Goal: Task Accomplishment & Management: Complete application form

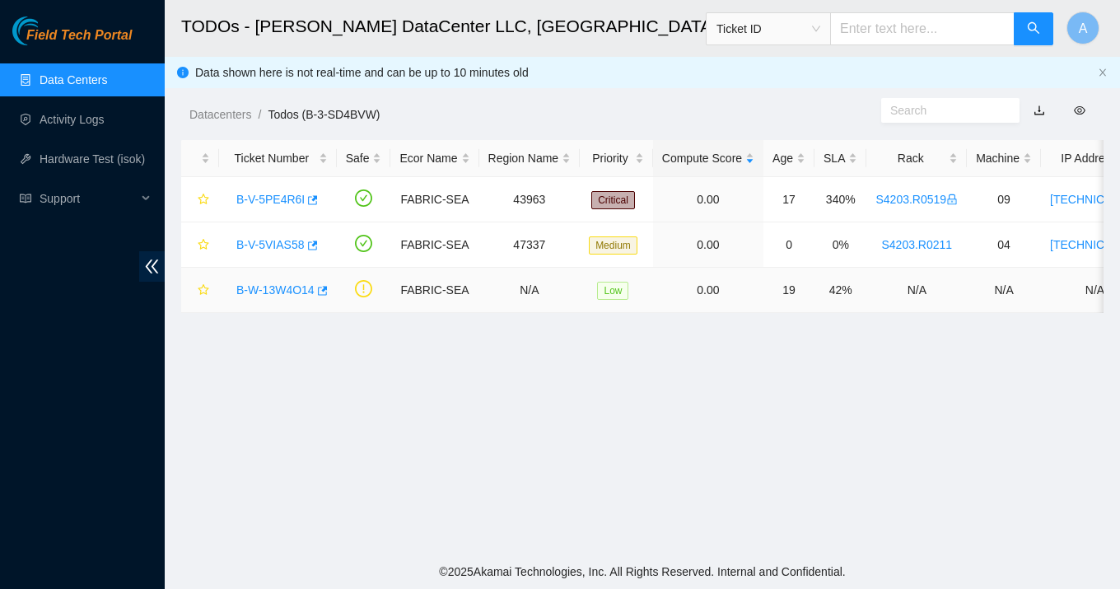
scroll to position [473, 0]
click at [283, 235] on div "B-V-5VIAS58" at bounding box center [278, 244] width 100 height 26
click at [287, 246] on link "B-V-5VIAS58" at bounding box center [270, 244] width 68 height 13
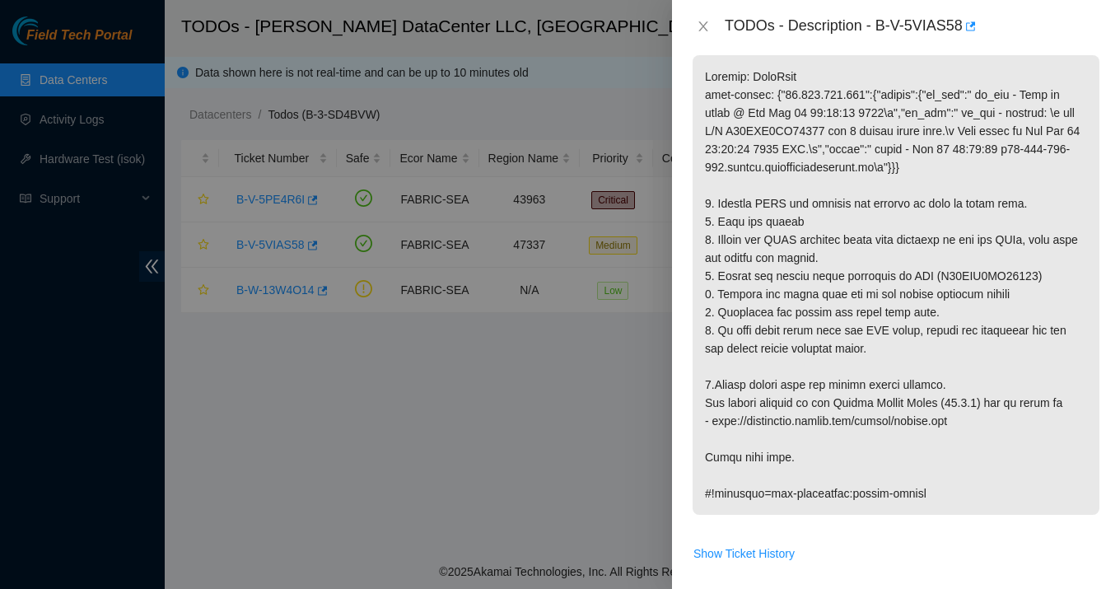
scroll to position [294, 0]
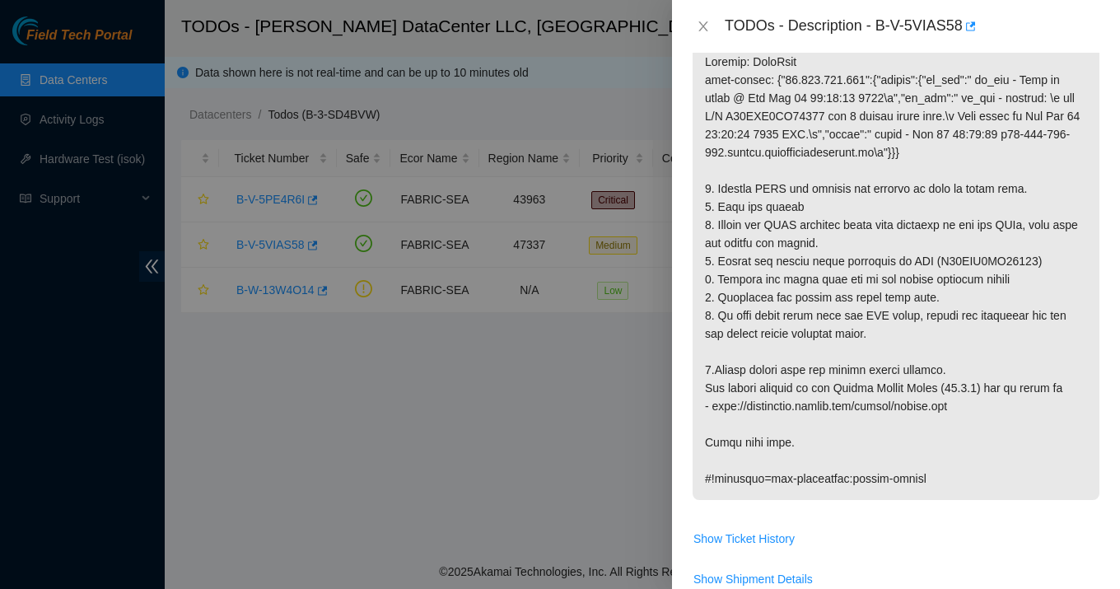
click at [486, 475] on div at bounding box center [560, 294] width 1120 height 589
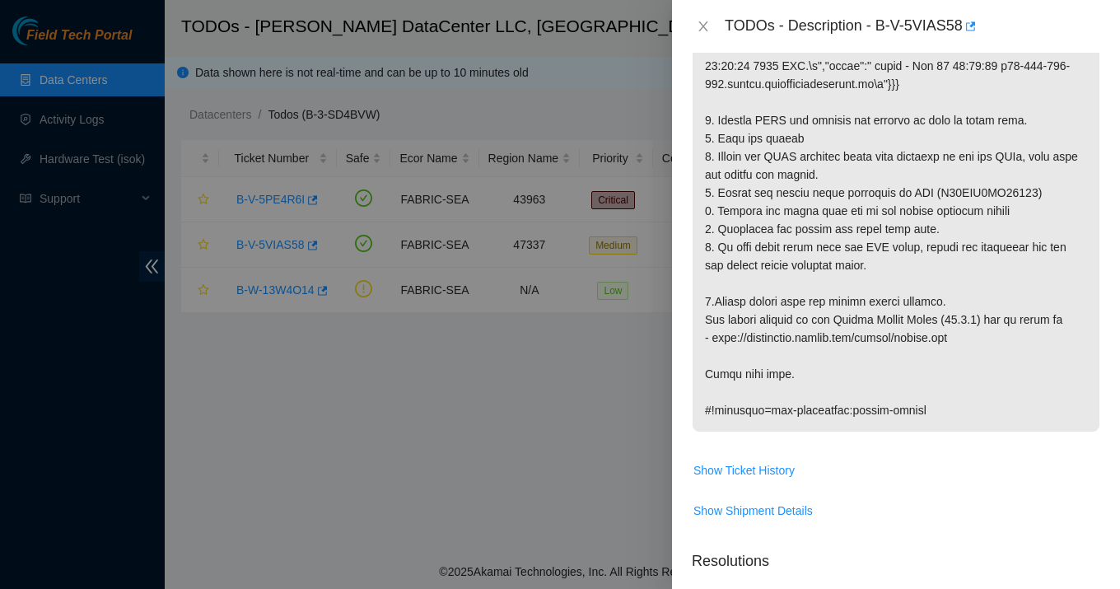
scroll to position [828, 0]
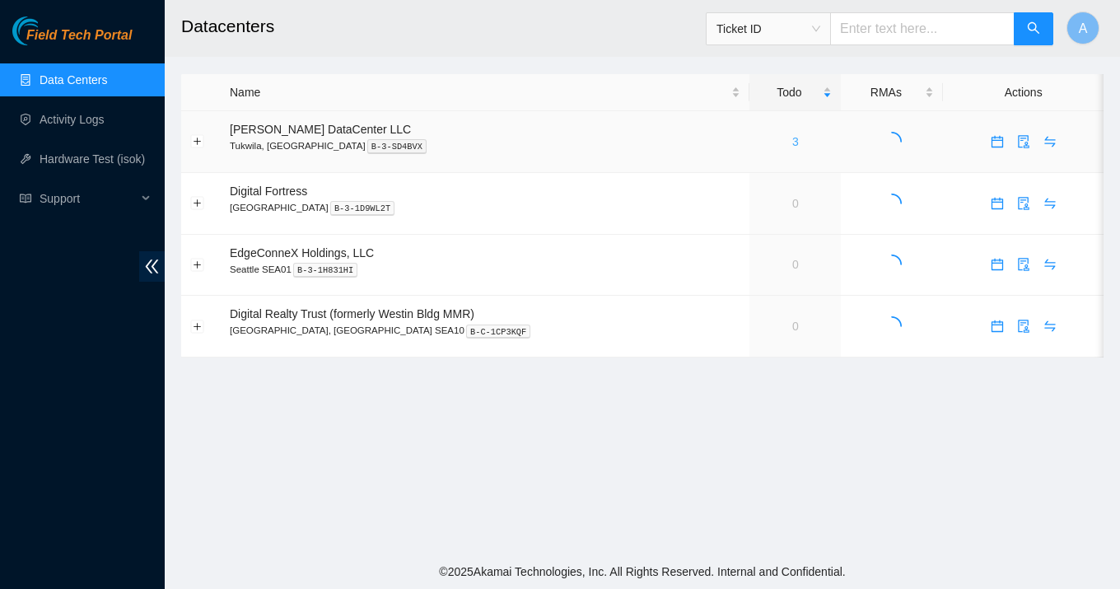
click at [792, 139] on link "3" at bounding box center [795, 141] width 7 height 13
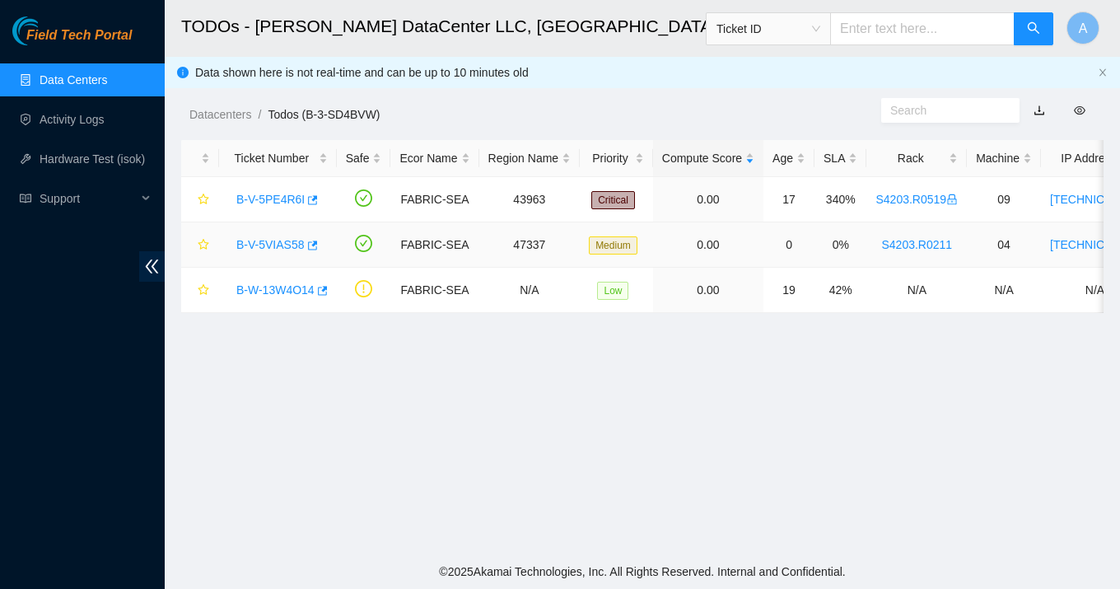
click at [266, 245] on link "B-V-5VIAS58" at bounding box center [270, 244] width 68 height 13
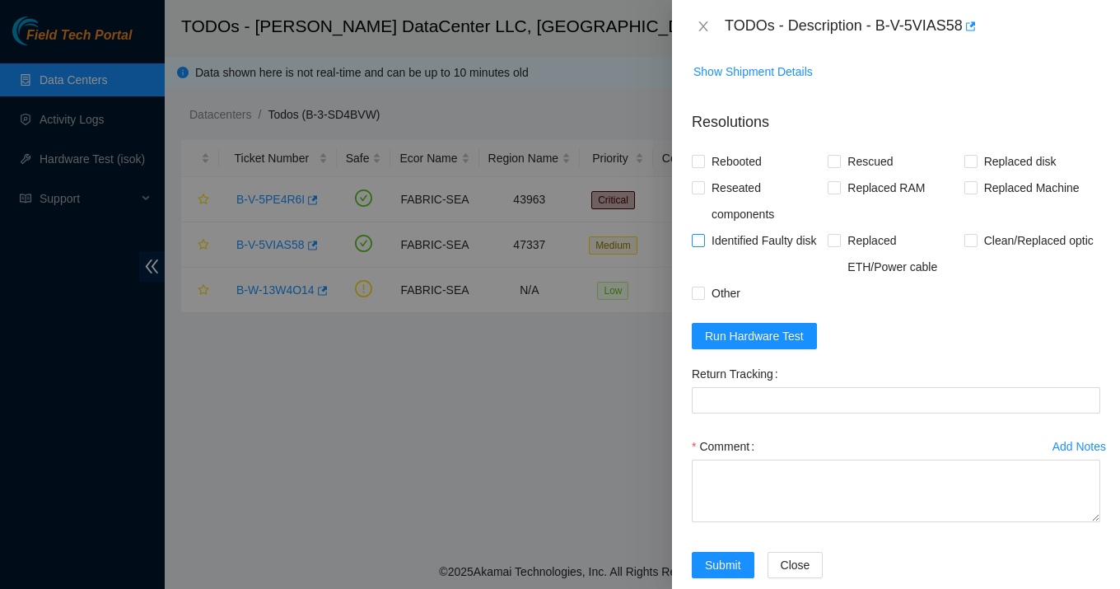
scroll to position [814, 0]
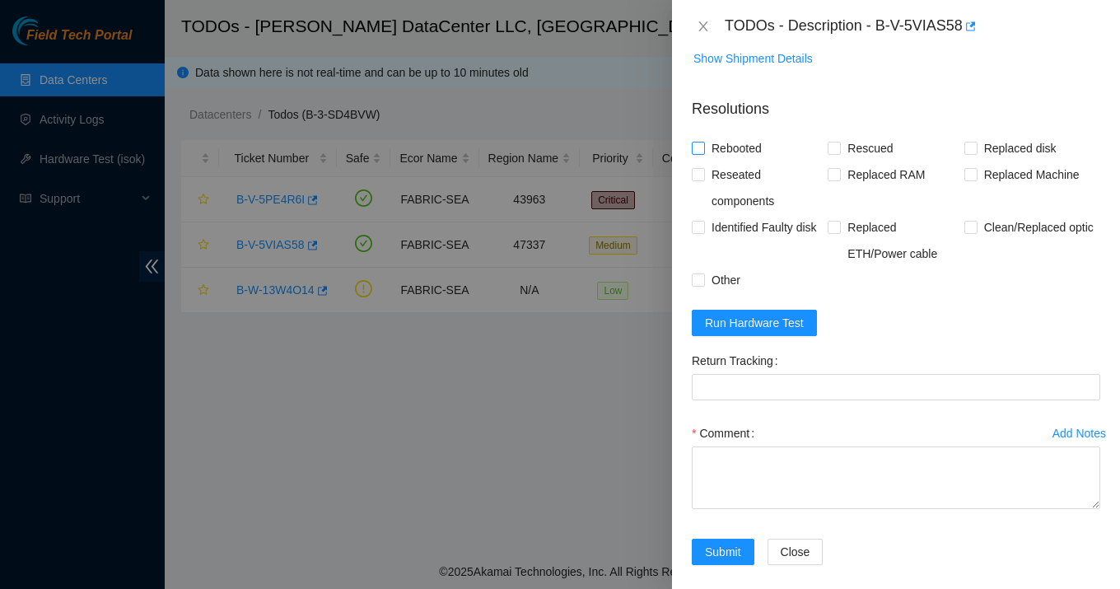
click at [744, 151] on span "Rebooted" at bounding box center [736, 148] width 63 height 26
click at [703, 151] on input "Rebooted" at bounding box center [698, 148] width 12 height 12
checkbox input "true"
click at [865, 156] on span "Rescued" at bounding box center [870, 148] width 58 height 26
click at [839, 153] on input "Rescued" at bounding box center [833, 148] width 12 height 12
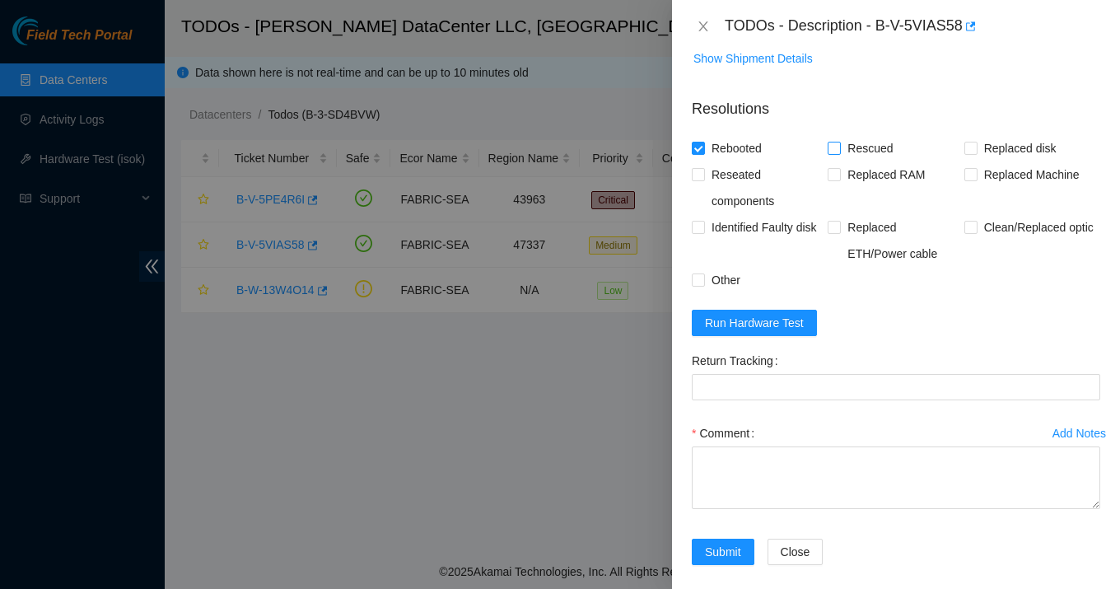
checkbox input "true"
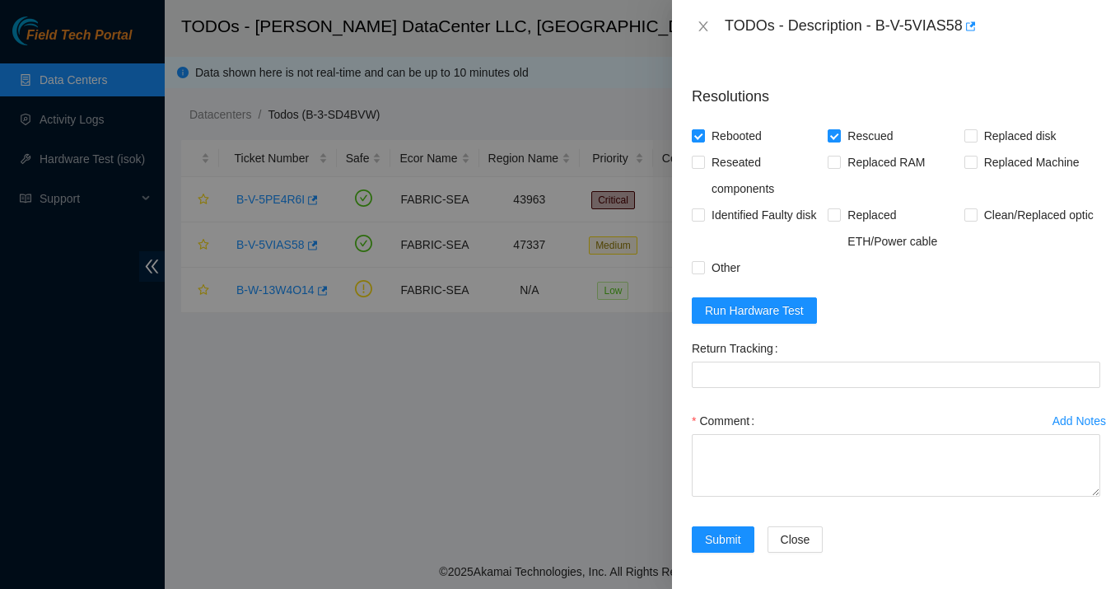
scroll to position [828, 0]
click at [718, 266] on span "Other" at bounding box center [726, 266] width 42 height 26
click at [703, 266] on input "Other" at bounding box center [698, 265] width 12 height 12
checkbox input "true"
click at [737, 302] on span "Run Hardware Test" at bounding box center [754, 309] width 99 height 18
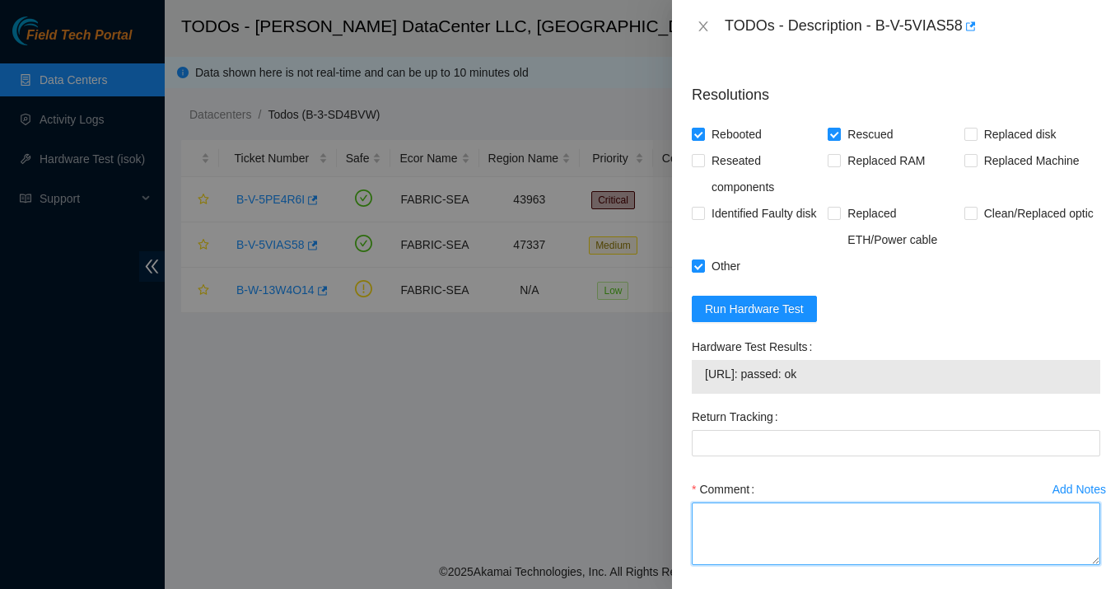
click at [745, 519] on textarea "Comment" at bounding box center [896, 533] width 408 height 63
type textarea "f"
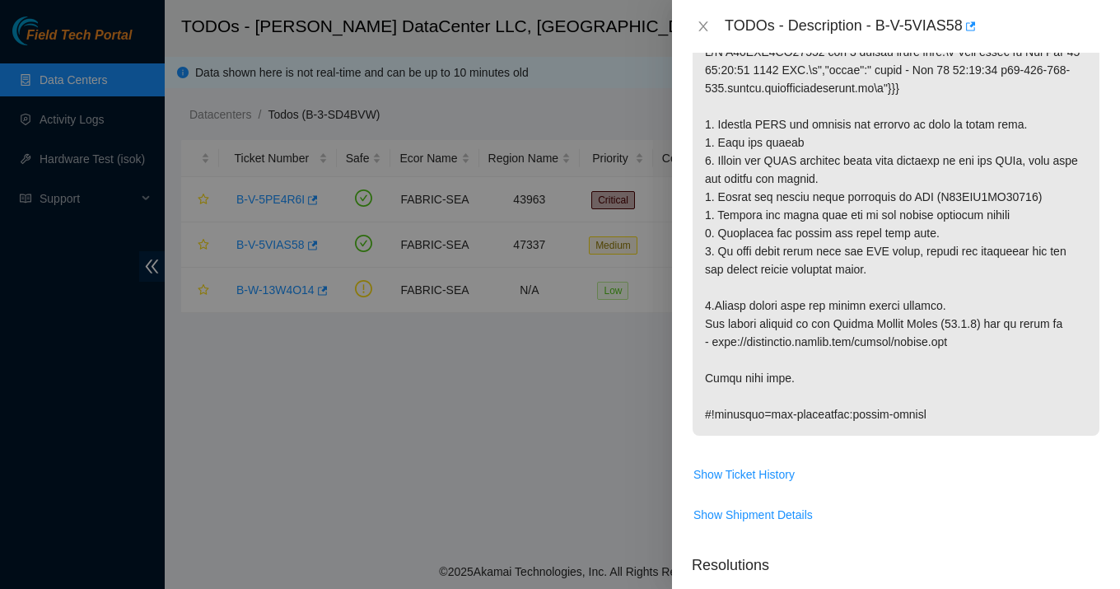
scroll to position [385, 0]
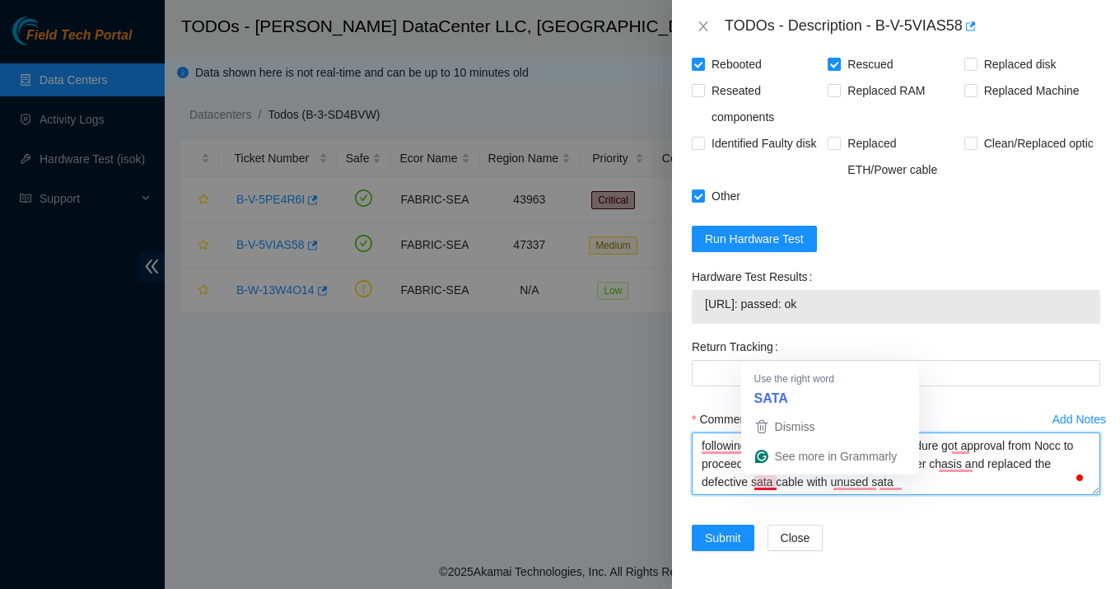
click at [781, 483] on textarea "following the standard maintenance procedure got approval from Nocc to proceed …" at bounding box center [896, 463] width 408 height 63
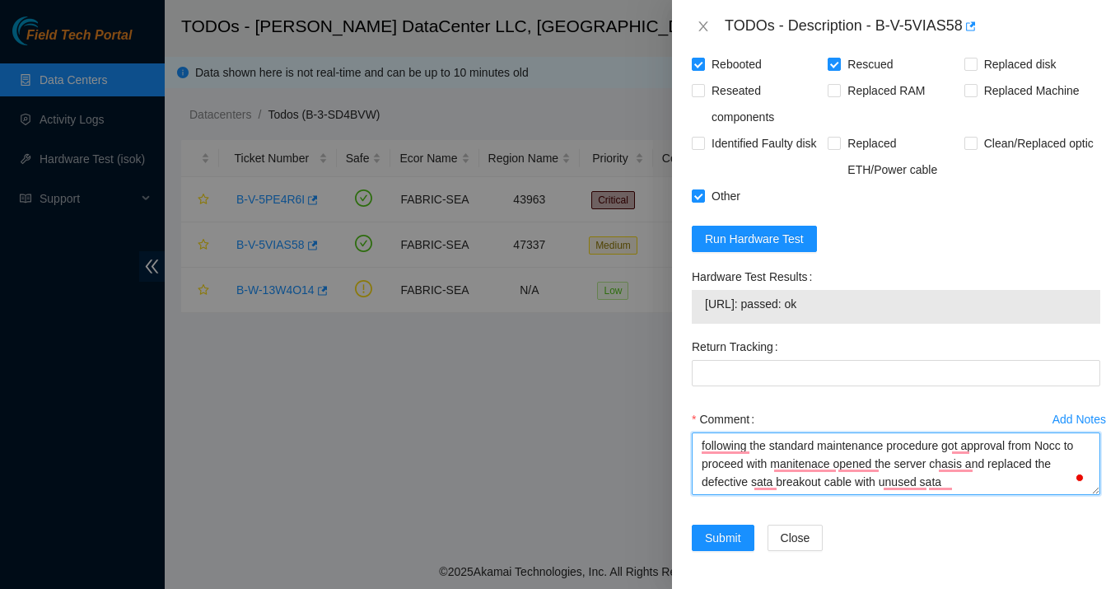
click at [956, 483] on textarea "following the standard maintenance procedure got approval from Nocc to proceed …" at bounding box center [896, 463] width 408 height 63
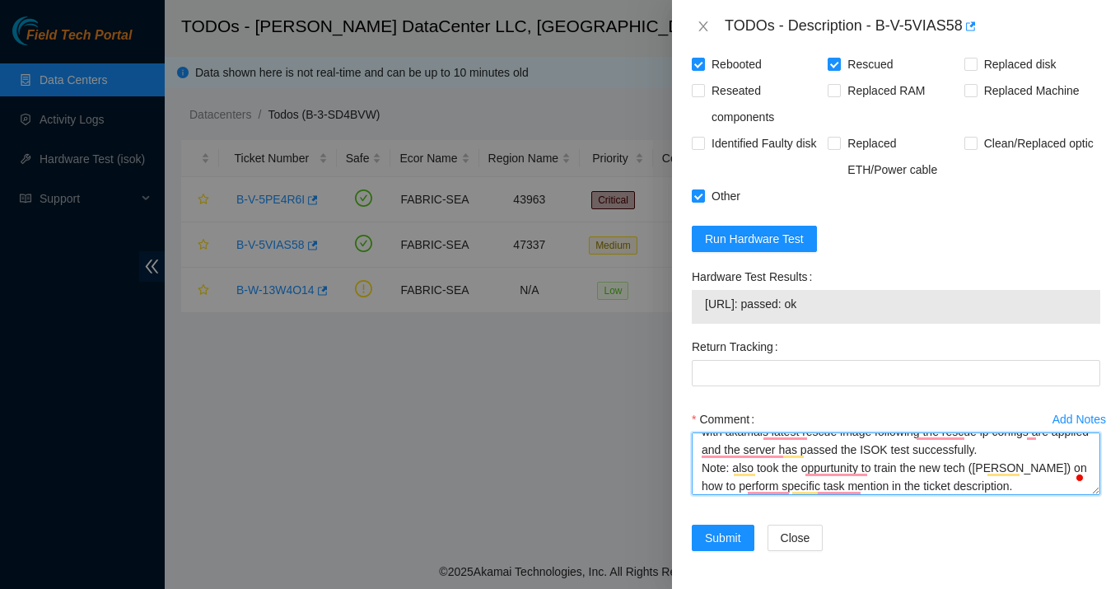
scroll to position [0, 0]
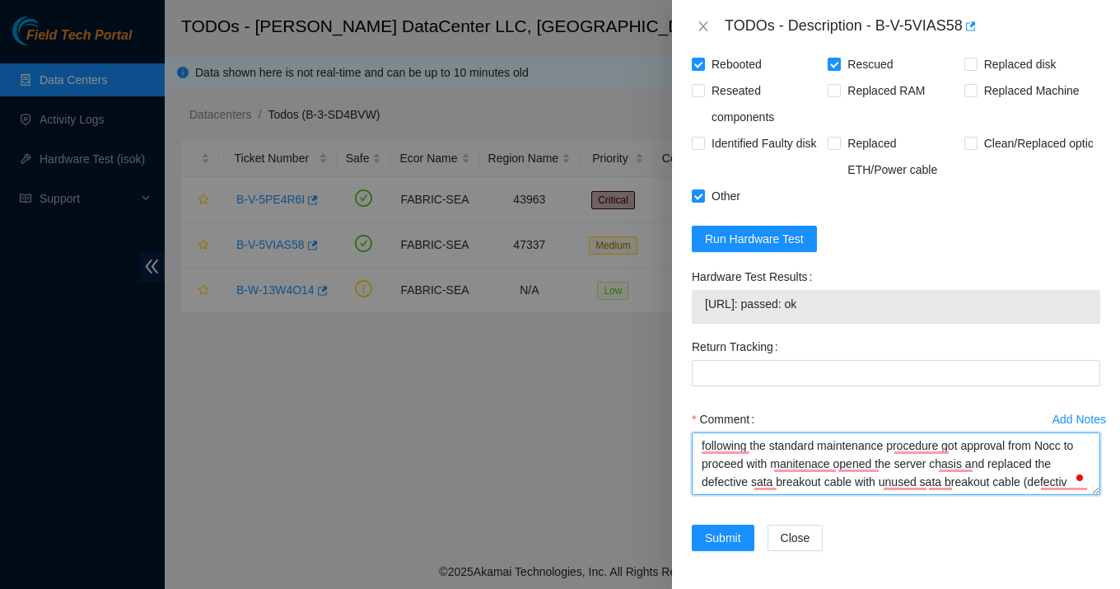
drag, startPoint x: 1005, startPoint y: 489, endPoint x: 678, endPoint y: 394, distance: 340.5
click at [678, 394] on div "Problem Type Hardware Sub Type Tier 1 - Disk Error Rack Number S4203.R0211 Mach…" at bounding box center [896, 321] width 448 height 536
type textarea "following the standard maintenance procedure got approval from Nocc to proceed …"
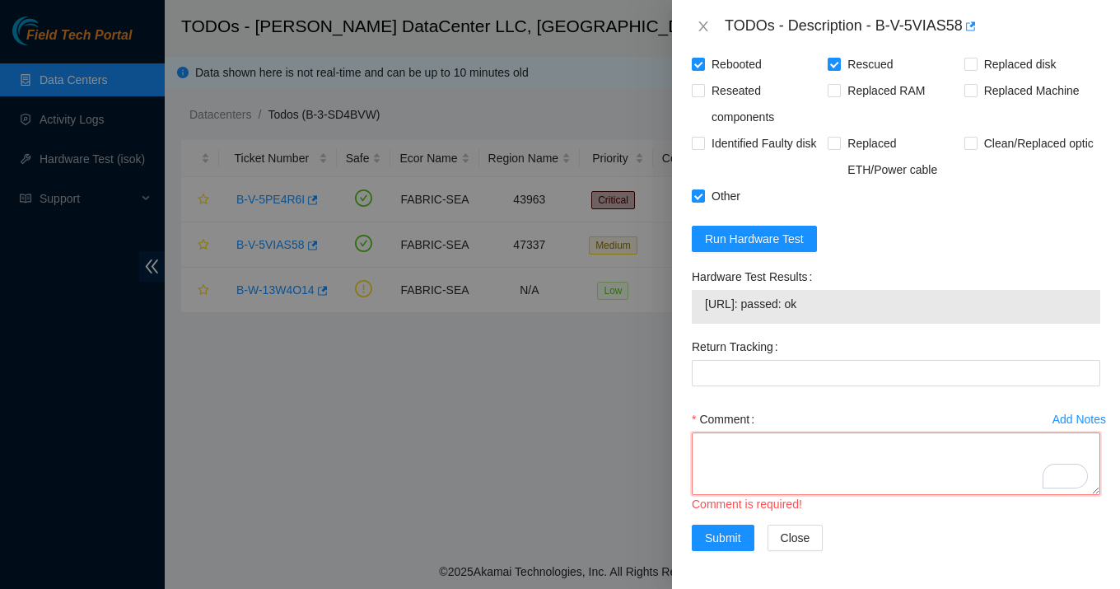
paste textarea "Following the standard maintenance procedure and with approval from NOCC, I ope…"
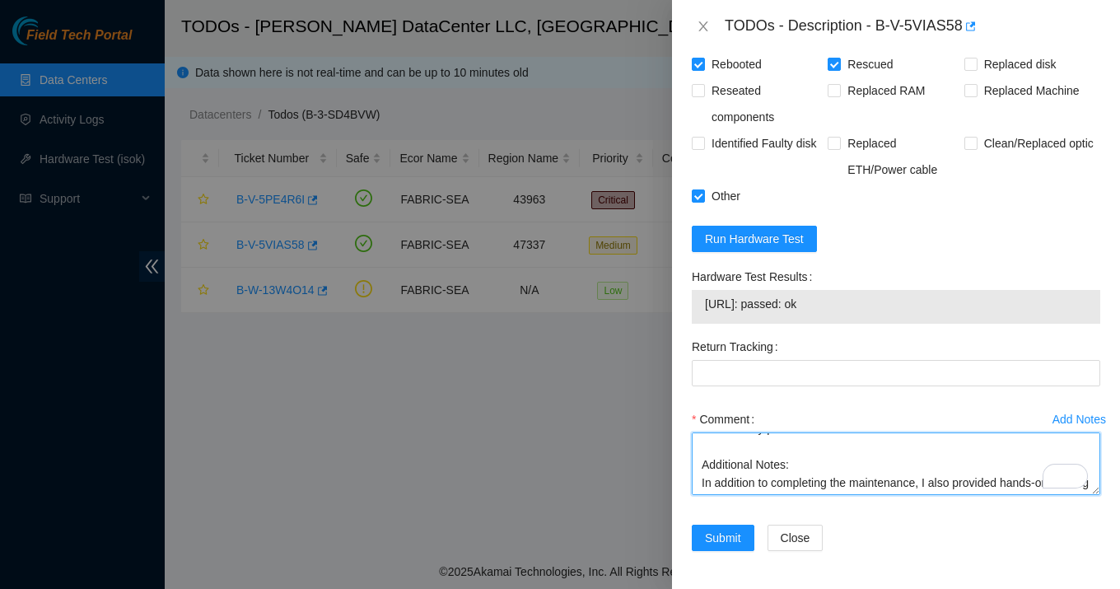
scroll to position [133, 0]
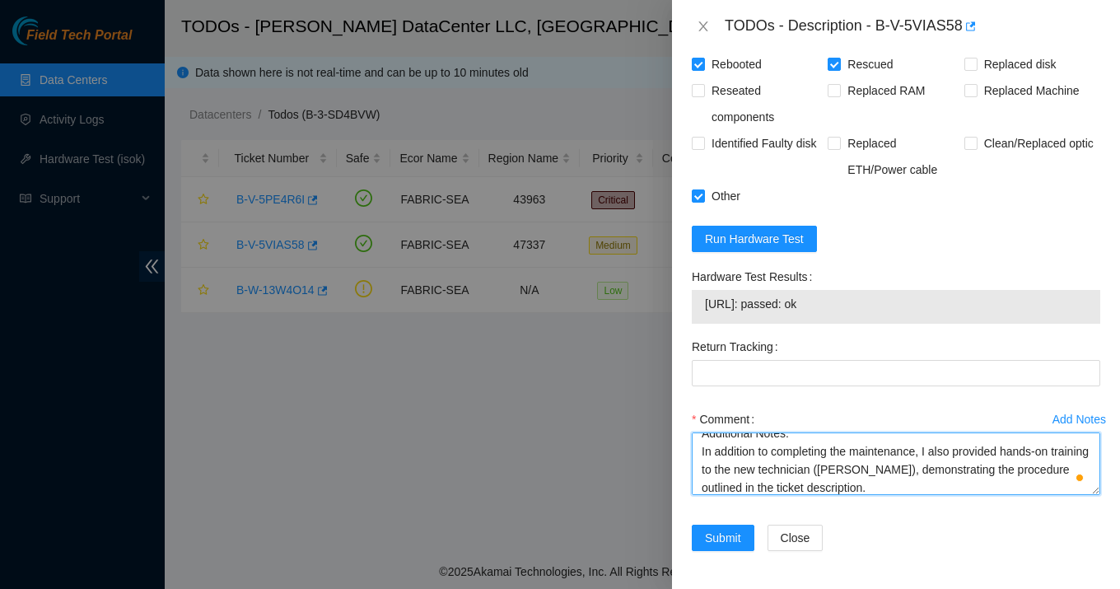
click at [860, 467] on textarea "Following the standard maintenance procedure and with approval from NOCC, I ope…" at bounding box center [896, 463] width 408 height 63
click at [909, 471] on textarea "Following the standard maintenance procedure and with approval from NOCC, I ope…" at bounding box center [896, 463] width 408 height 63
click at [912, 475] on textarea "Following the standard maintenance procedure and with approval from NOCC, I ope…" at bounding box center [896, 463] width 408 height 63
click at [904, 468] on textarea "Following the standard maintenance procedure and with approval from NOCC, I ope…" at bounding box center [896, 463] width 408 height 63
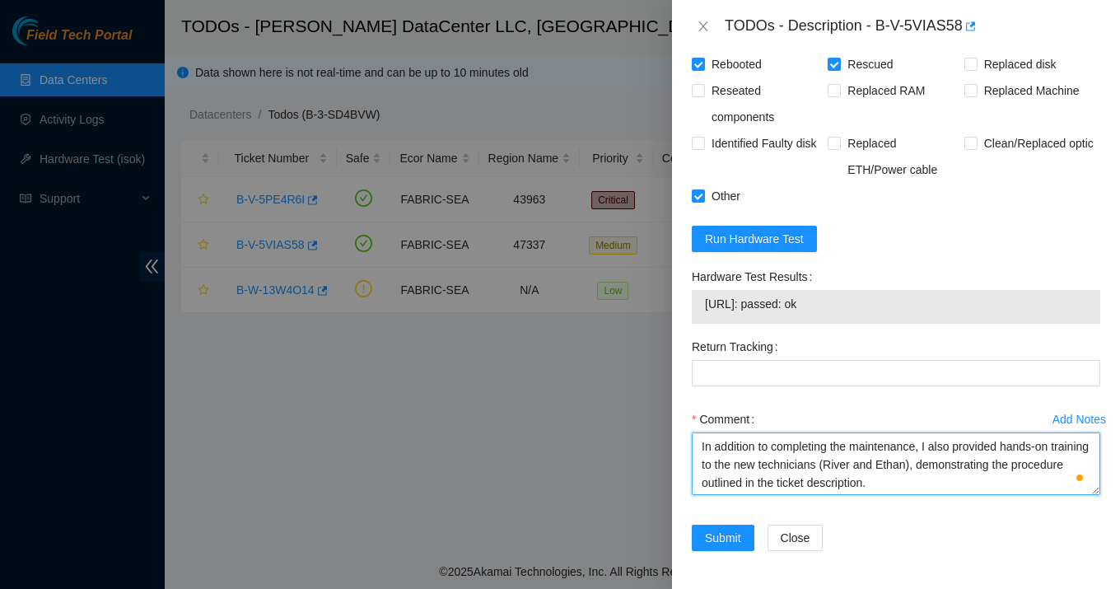
scroll to position [116, 0]
drag, startPoint x: 894, startPoint y: 469, endPoint x: 693, endPoint y: 440, distance: 203.1
click at [693, 440] on textarea "Following the standard maintenance procedure and with approval from NOCC, I ope…" at bounding box center [896, 463] width 408 height 63
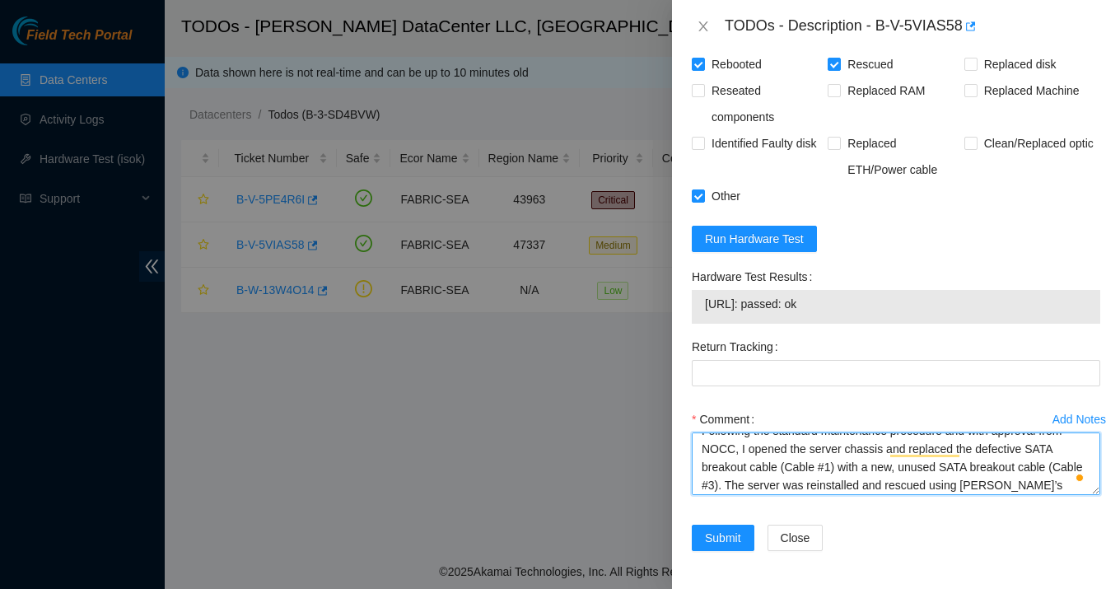
click at [750, 449] on textarea "Following the standard maintenance procedure and with approval from NOCC, I ope…" at bounding box center [896, 463] width 408 height 63
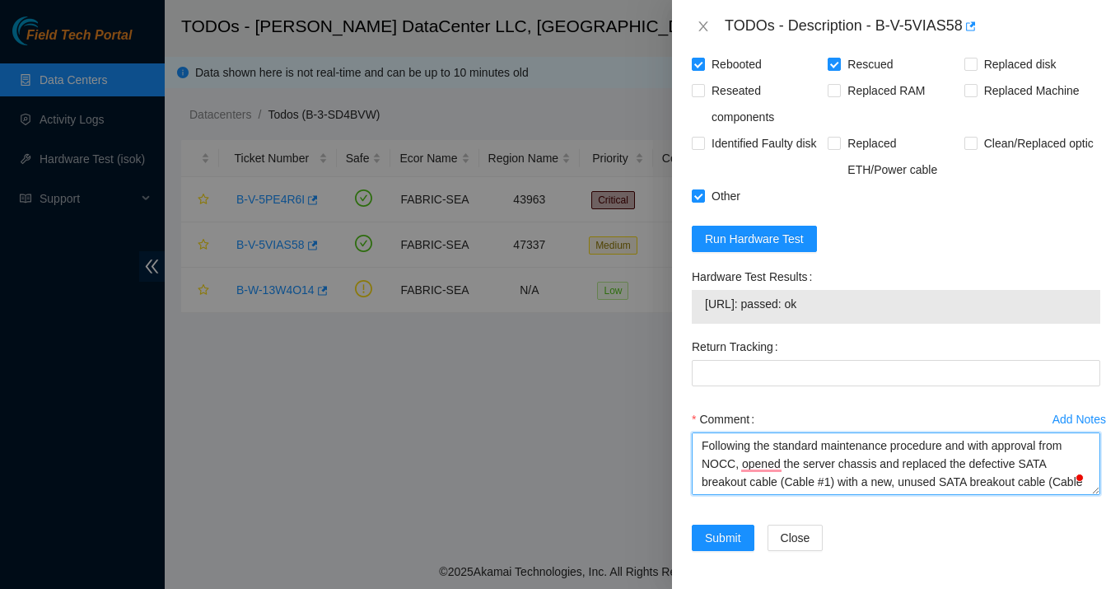
drag, startPoint x: 894, startPoint y: 468, endPoint x: 697, endPoint y: 446, distance: 197.9
click at [697, 446] on textarea "Following the standard maintenance procedure and with approval from NOCC, opene…" at bounding box center [896, 463] width 408 height 63
type textarea "Following the standard maintenance procedure and with approval from NOCC, opene…"
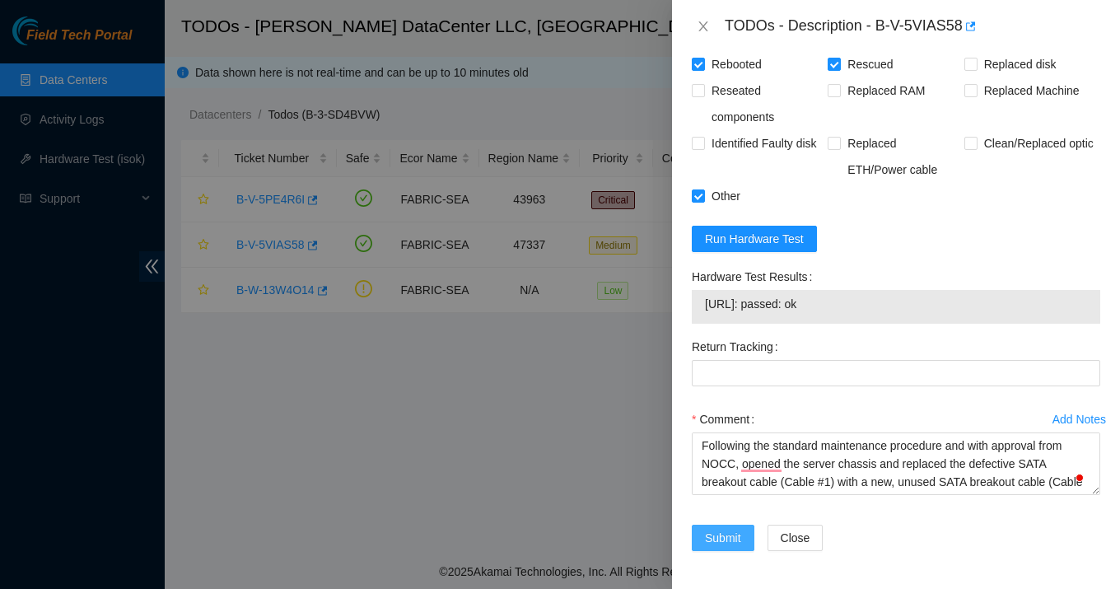
click at [732, 534] on span "Submit" at bounding box center [723, 538] width 36 height 18
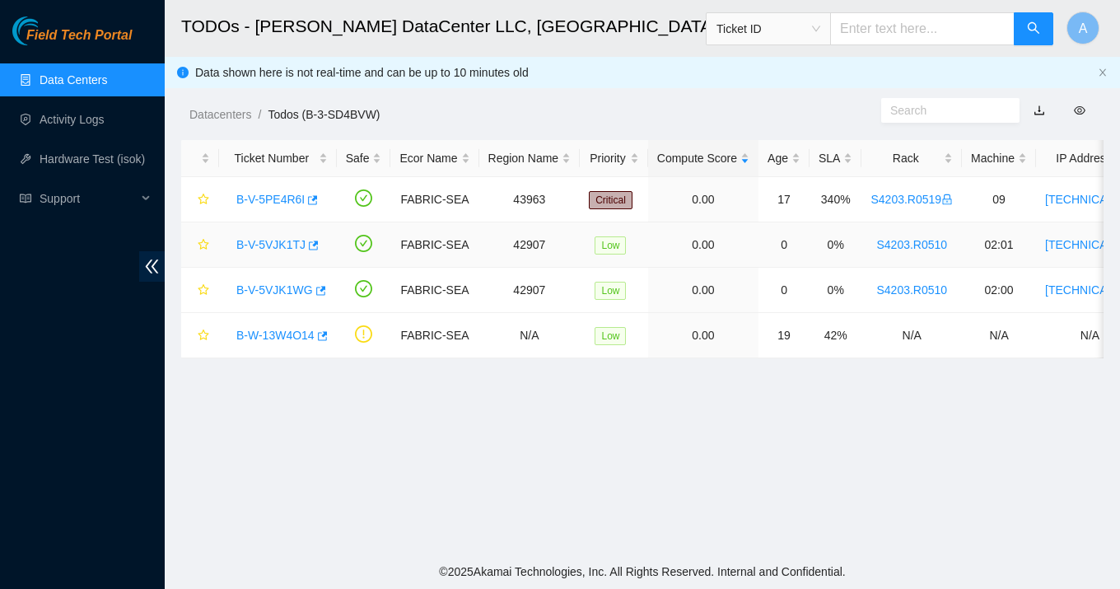
click at [295, 241] on link "B-V-5VJK1TJ" at bounding box center [270, 244] width 69 height 13
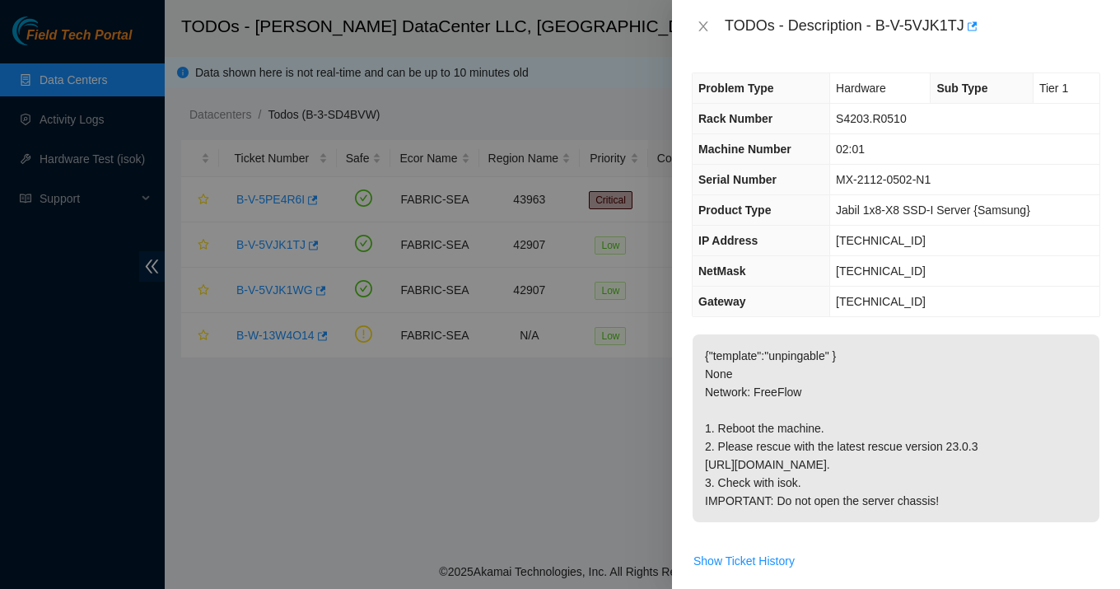
click at [701, 38] on div "TODOs - Description - B-V-5VJK1TJ" at bounding box center [896, 26] width 408 height 26
click at [703, 28] on icon "close" at bounding box center [703, 26] width 13 height 13
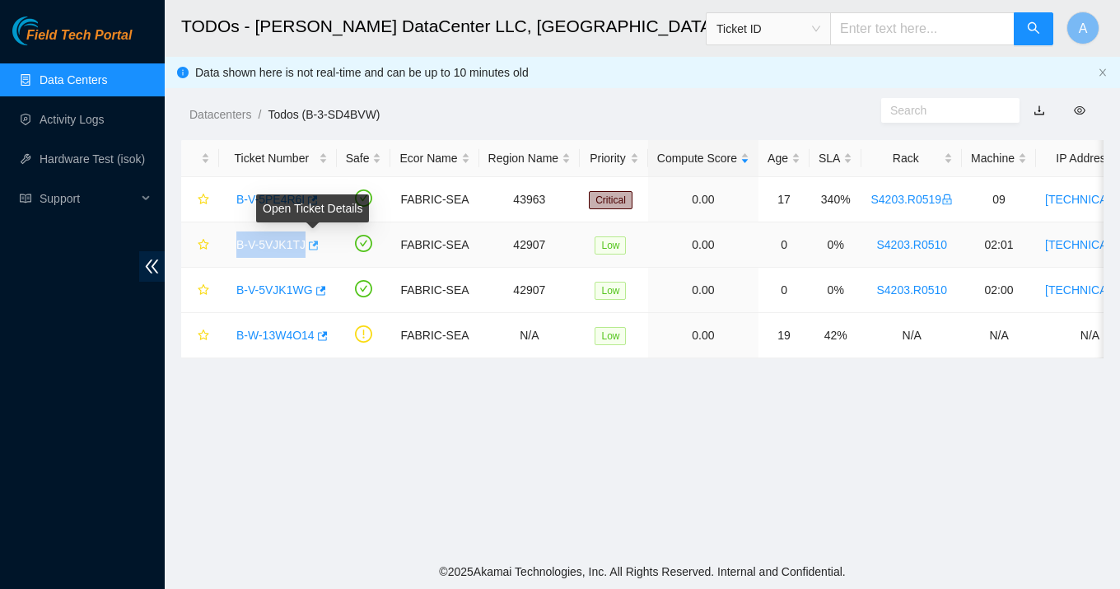
drag, startPoint x: 234, startPoint y: 245, endPoint x: 310, endPoint y: 249, distance: 76.7
click at [310, 249] on div "B-V-5VJK1TJ" at bounding box center [278, 244] width 100 height 26
copy tr "B-V-5VJK1TJ"
click at [283, 287] on link "B-V-5VJK1WG" at bounding box center [274, 289] width 77 height 13
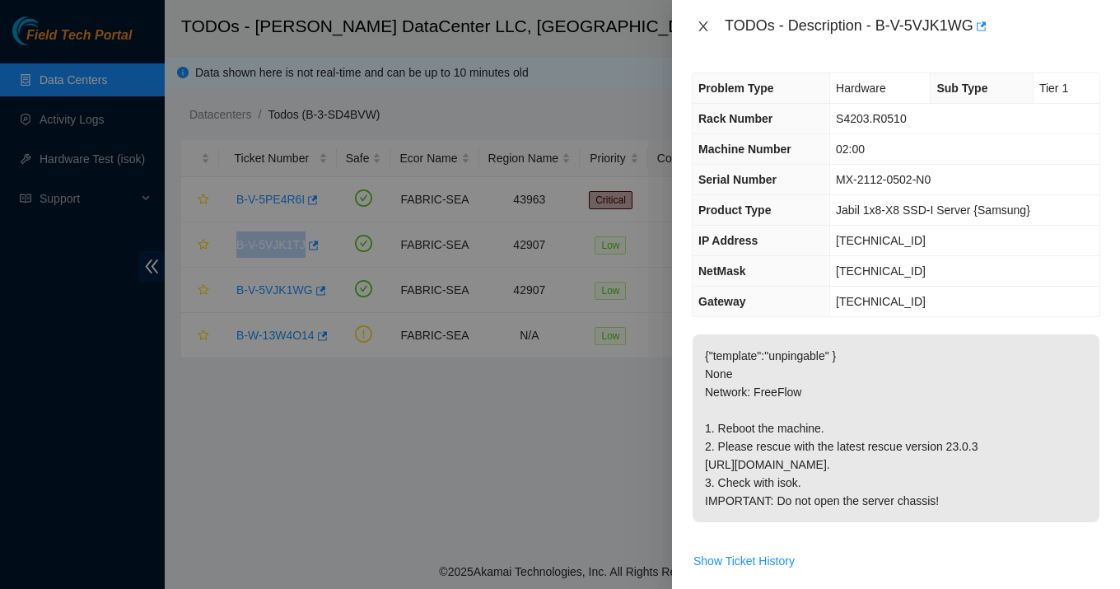
click at [709, 29] on icon "close" at bounding box center [703, 26] width 13 height 13
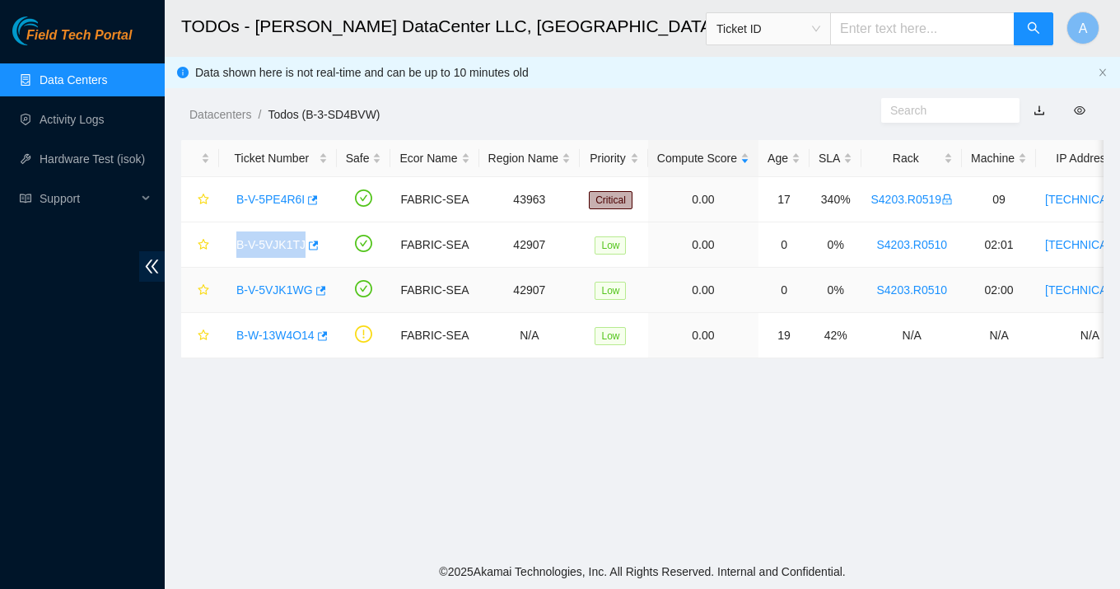
click at [276, 294] on link "B-V-5VJK1WG" at bounding box center [274, 289] width 77 height 13
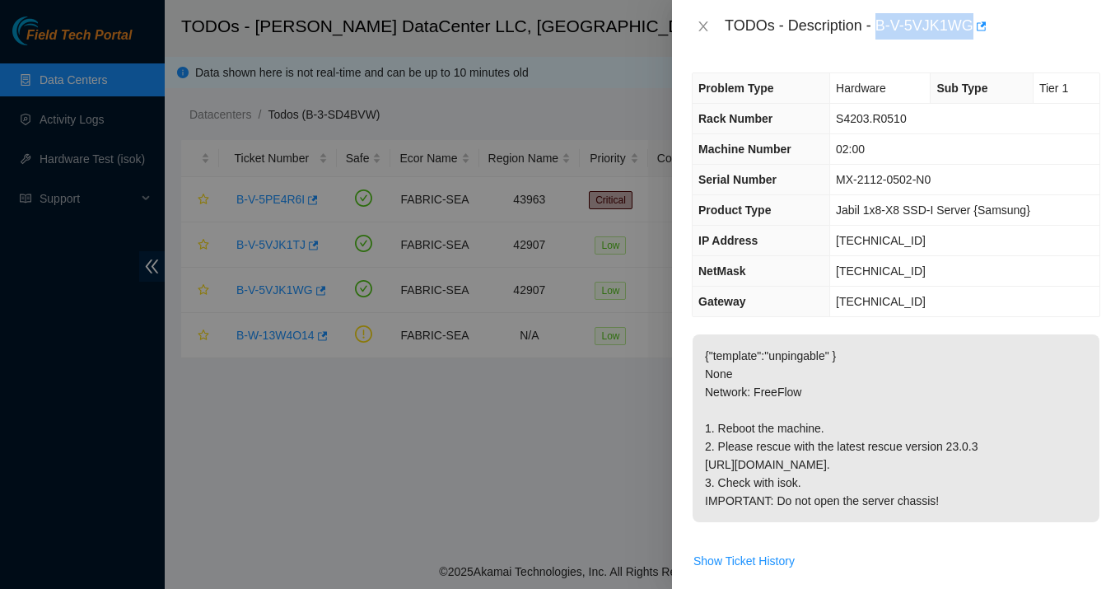
drag, startPoint x: 883, startPoint y: 26, endPoint x: 977, endPoint y: 28, distance: 94.7
click at [977, 28] on div "TODOs - Description - B-V-5VJK1WG" at bounding box center [912, 26] width 375 height 26
copy div "B-V-5VJK1WG"
click at [697, 24] on icon "close" at bounding box center [703, 26] width 13 height 13
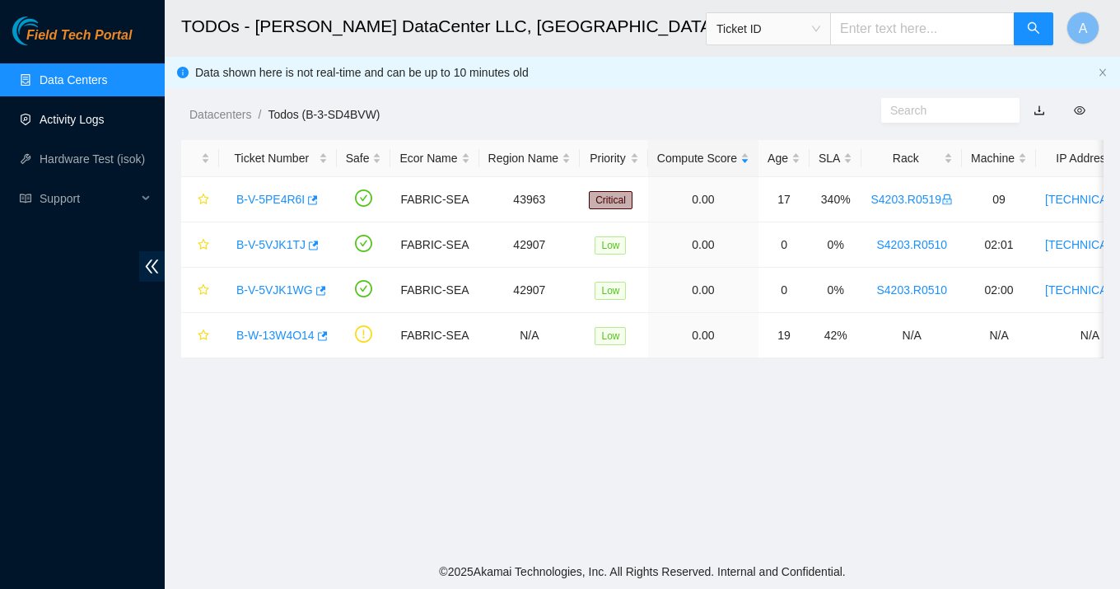
click at [71, 126] on link "Activity Logs" at bounding box center [72, 119] width 65 height 13
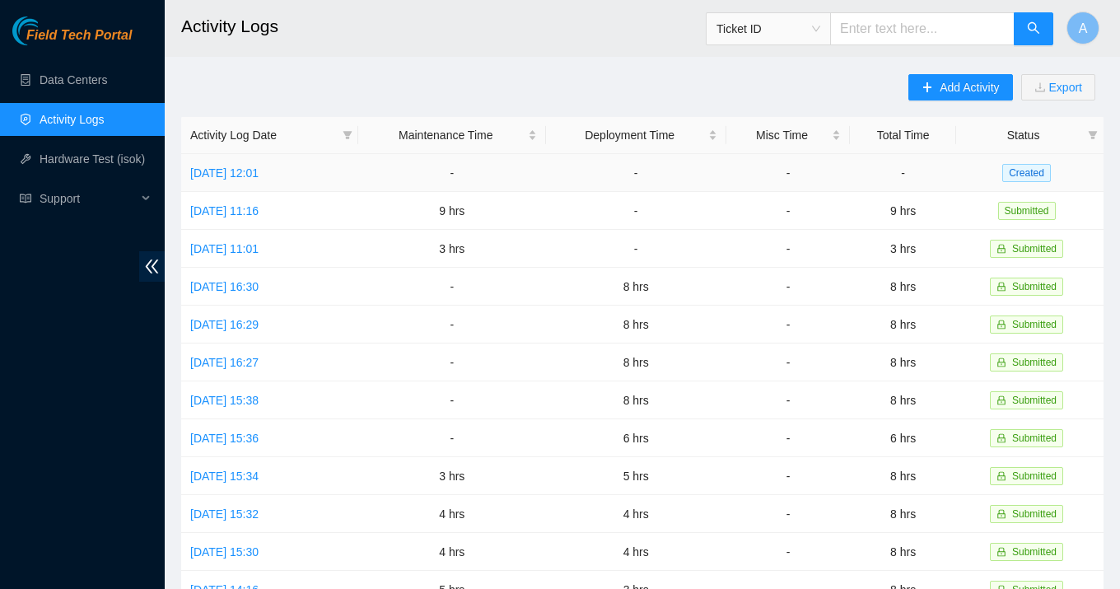
click at [239, 179] on td "Thu, 11 Sep 2025 12:01" at bounding box center [269, 173] width 177 height 38
click at [249, 166] on link "Thu, 11 Sep 2025 12:01" at bounding box center [224, 172] width 68 height 13
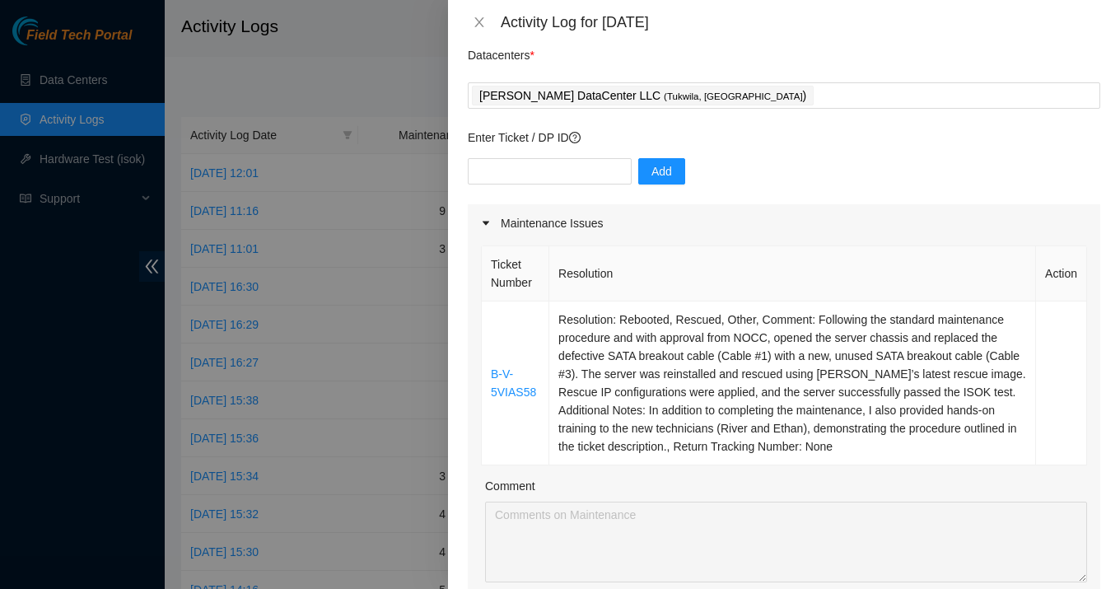
scroll to position [60, 0]
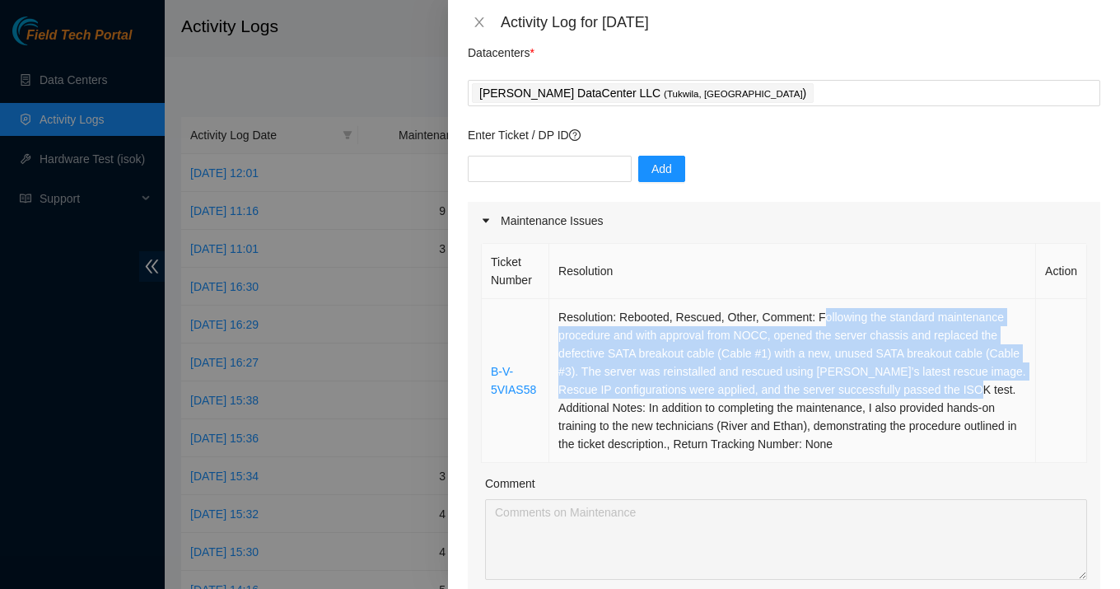
drag, startPoint x: 830, startPoint y: 319, endPoint x: 585, endPoint y: 405, distance: 259.9
click at [585, 405] on td "Resolution: Rebooted, Rescued, Other, Comment: Following the standard maintenan…" at bounding box center [792, 381] width 487 height 164
copy td "ollowing the standard maintenance procedure and with approval from NOCC, opened…"
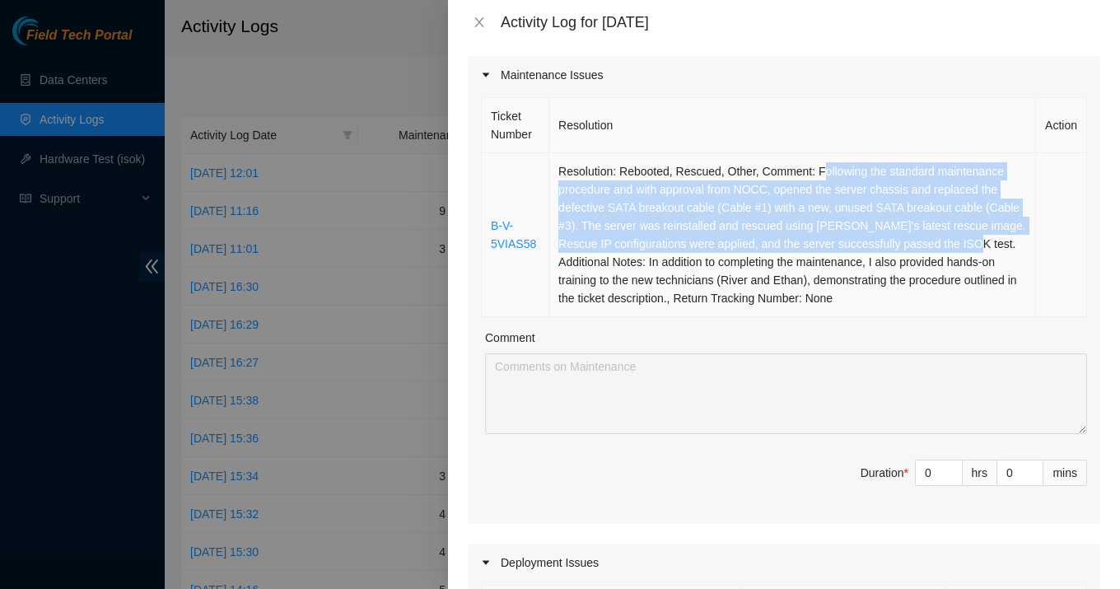
scroll to position [247, 0]
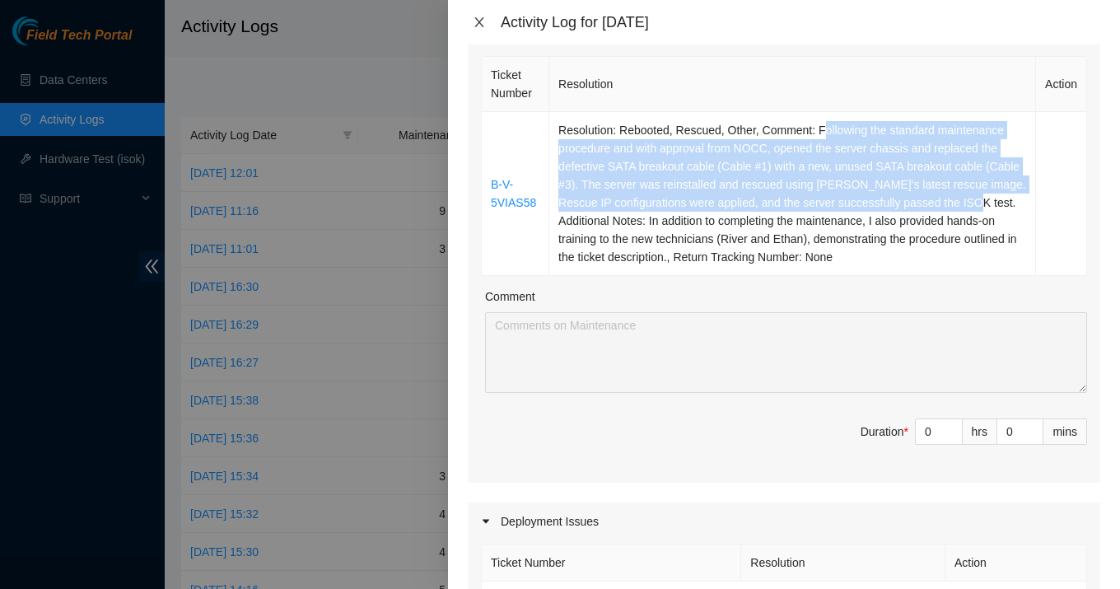
click at [482, 22] on icon "close" at bounding box center [479, 22] width 13 height 13
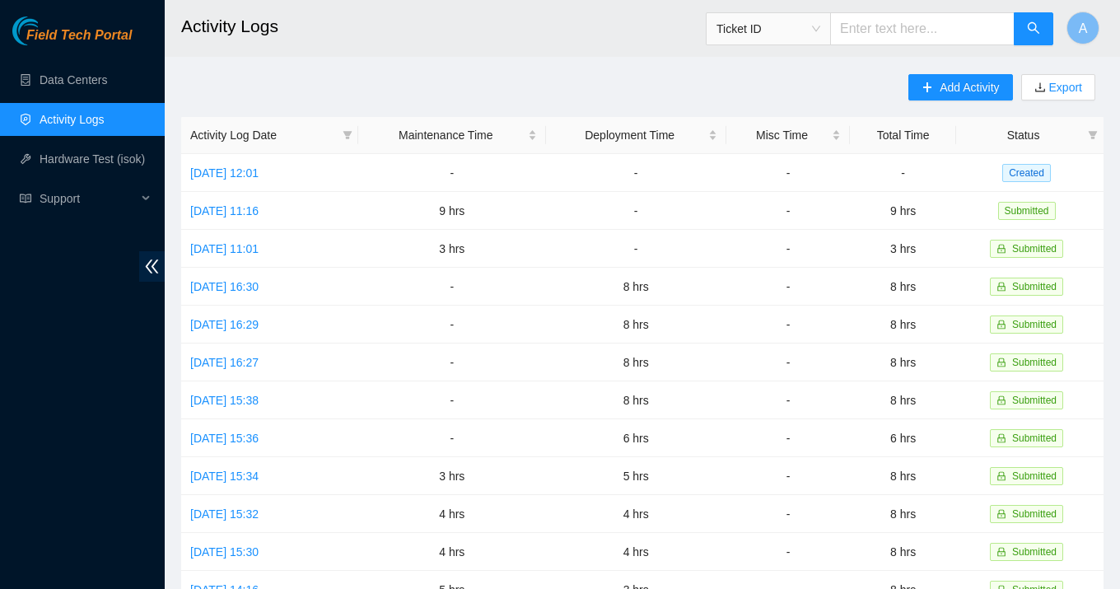
click at [79, 96] on ul "Data Centers Activity Logs Hardware Test (isok) Support" at bounding box center [82, 139] width 165 height 158
click at [81, 86] on link "Data Centers" at bounding box center [74, 79] width 68 height 13
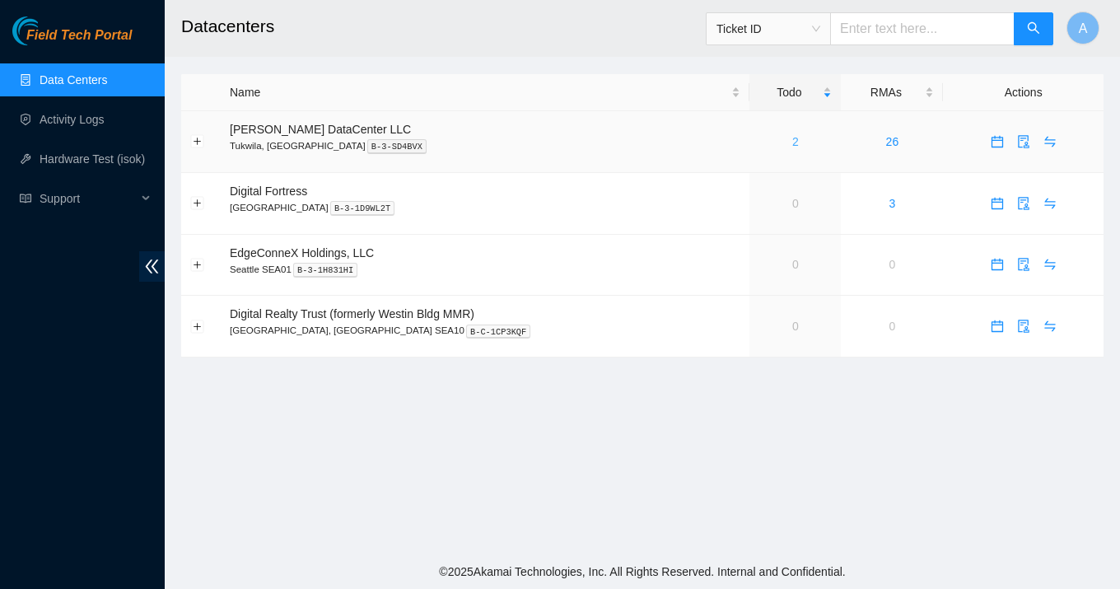
click at [792, 144] on link "2" at bounding box center [795, 141] width 7 height 13
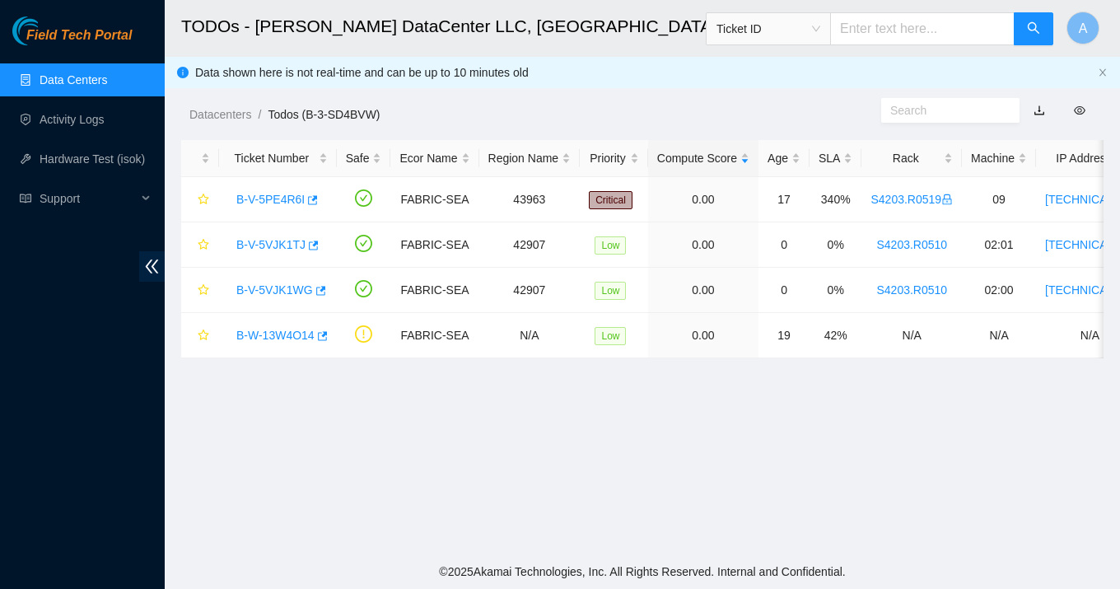
click at [498, 464] on main "TODOs - Sabey DataCenter LLC, Tukwila, WA Ticket ID A Data shown here is not re…" at bounding box center [642, 277] width 955 height 554
click at [72, 196] on span "Support" at bounding box center [88, 198] width 97 height 33
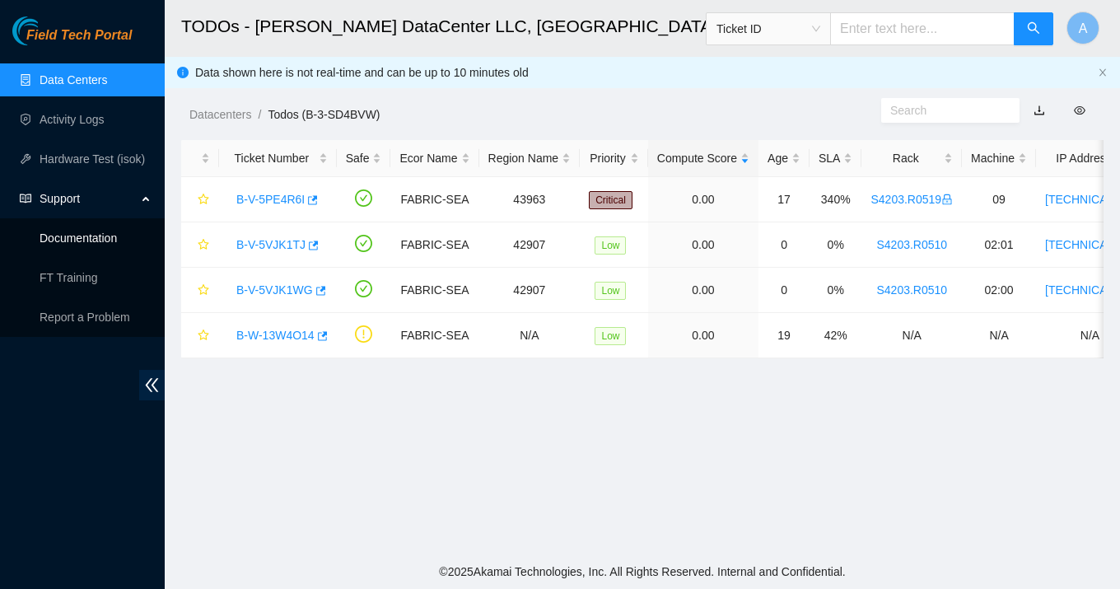
click at [105, 235] on link "Documentation" at bounding box center [78, 237] width 77 height 13
